Goal: Book appointment/travel/reservation

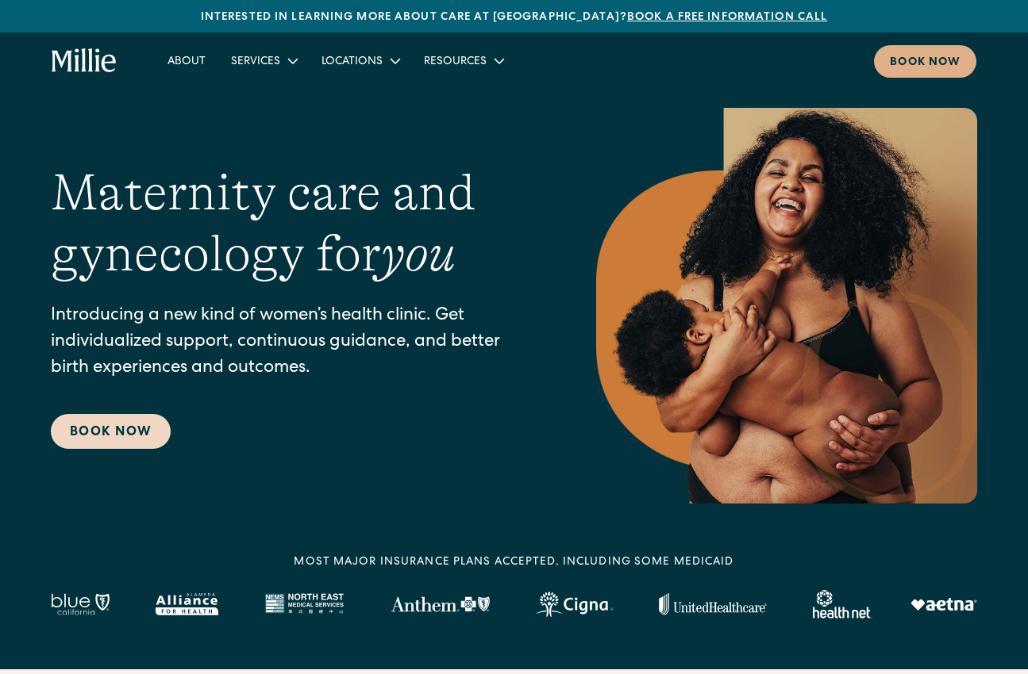
click at [116, 434] on link "Book Now" at bounding box center [111, 431] width 120 height 35
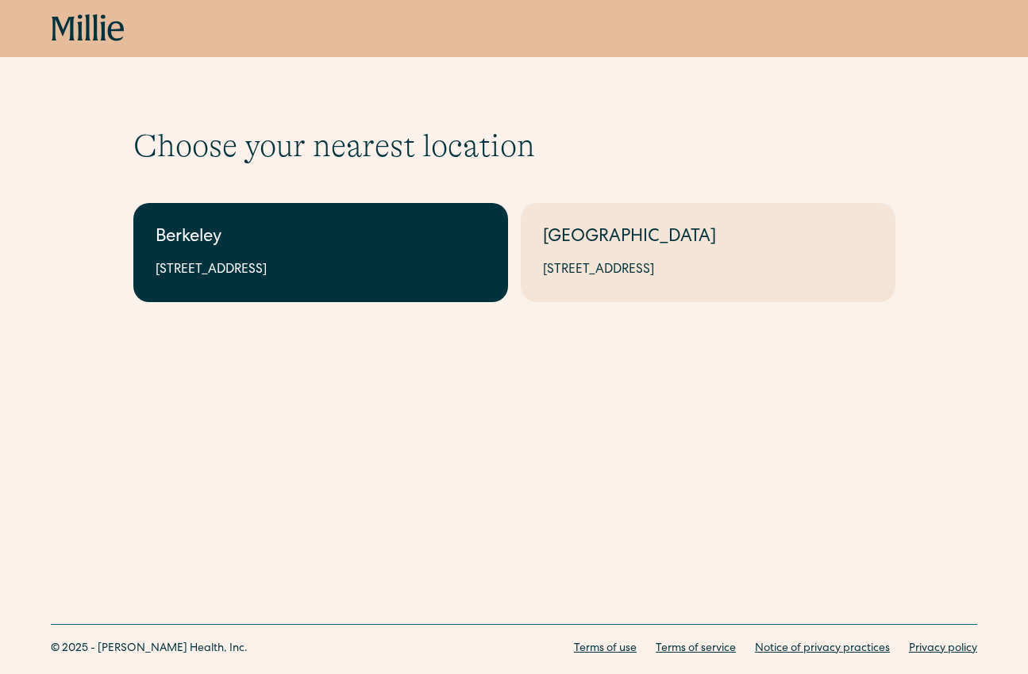
click at [382, 232] on div "Berkeley" at bounding box center [321, 238] width 330 height 26
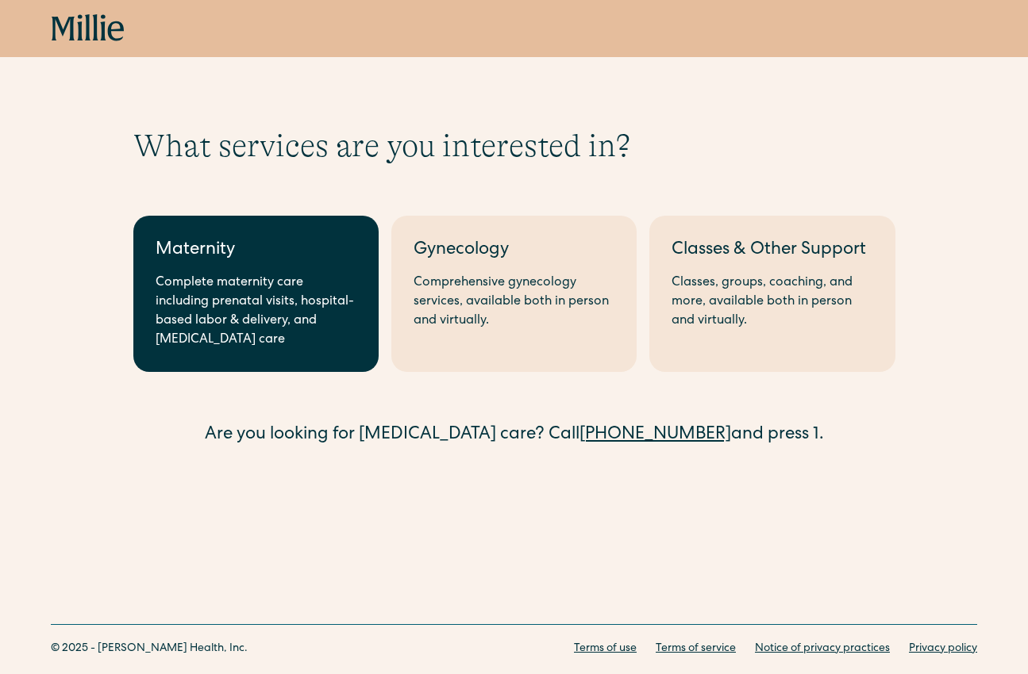
click at [229, 281] on div "Complete maternity care including prenatal visits, hospital-based labor & deliv…" at bounding box center [256, 312] width 201 height 76
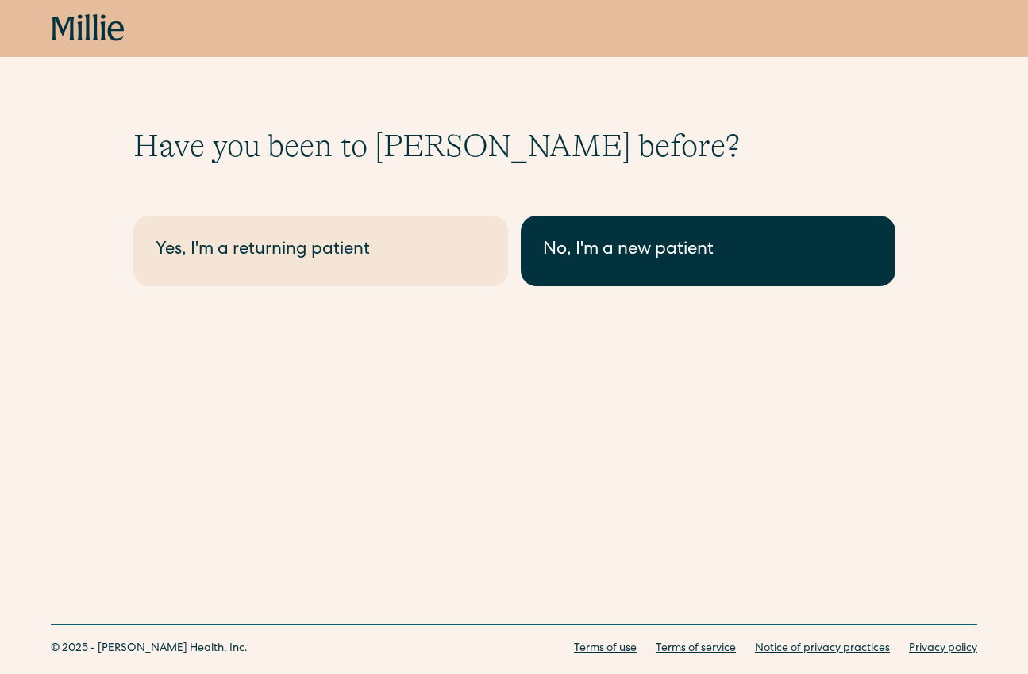
click at [666, 248] on div "No, I'm a new patient" at bounding box center [708, 251] width 330 height 26
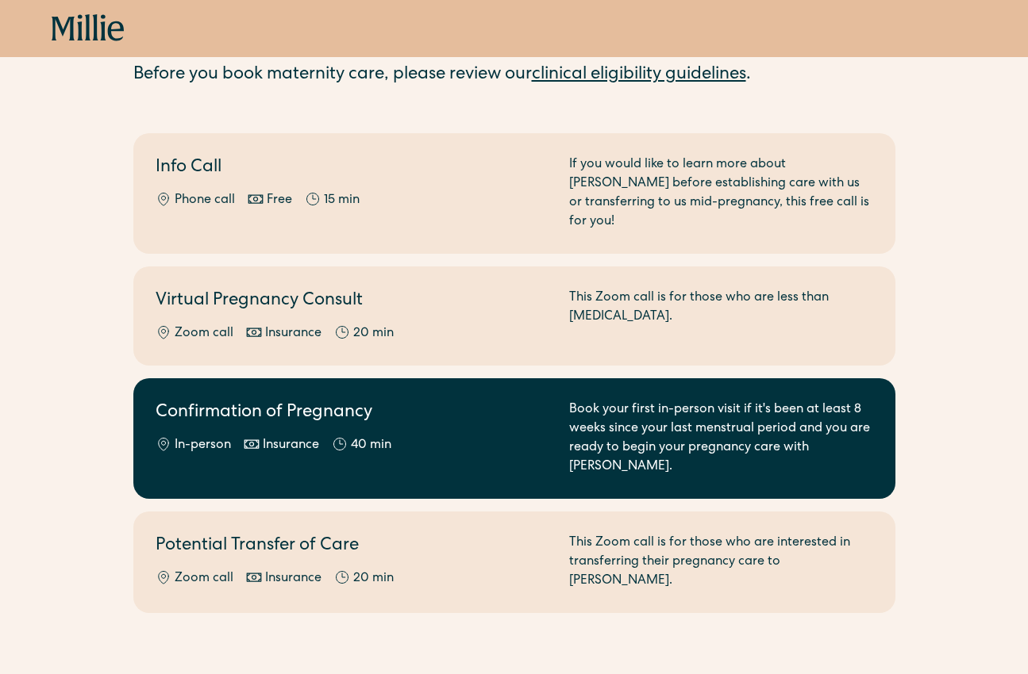
scroll to position [185, 0]
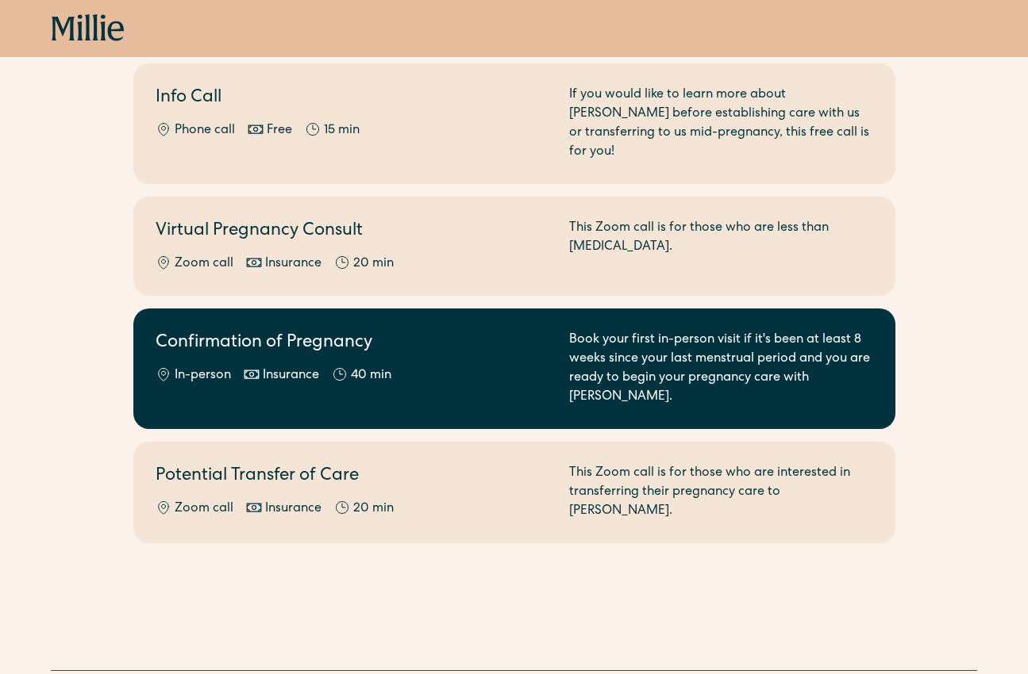
click at [574, 336] on div "Book your first in-person visit if it's been at least 8 weeks since your last m…" at bounding box center [721, 369] width 304 height 76
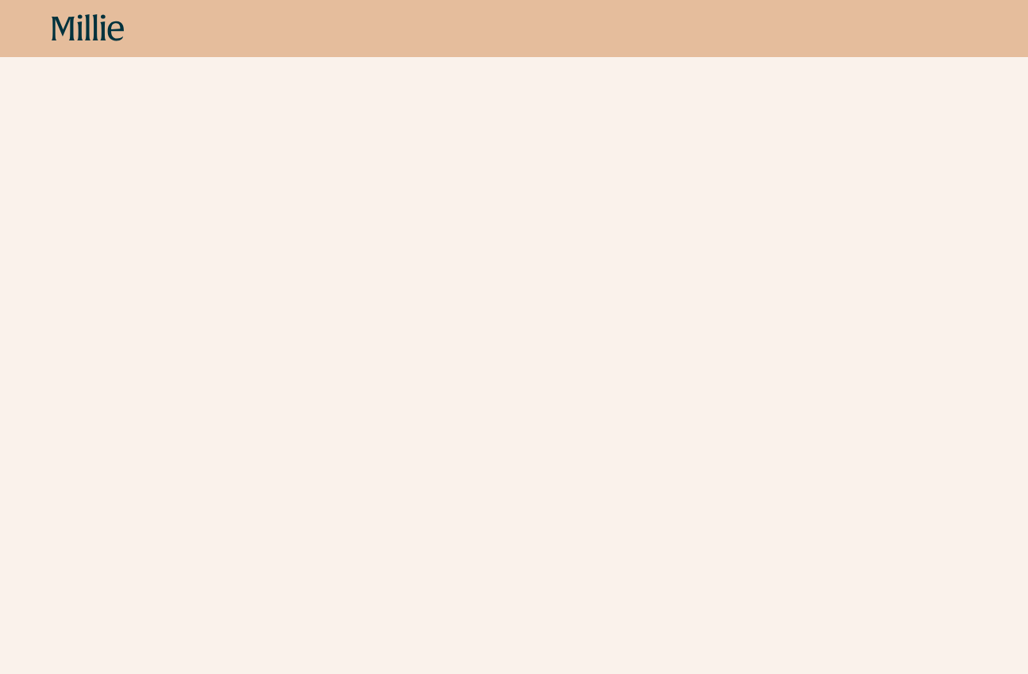
scroll to position [428, 0]
